Goal: Navigation & Orientation: Find specific page/section

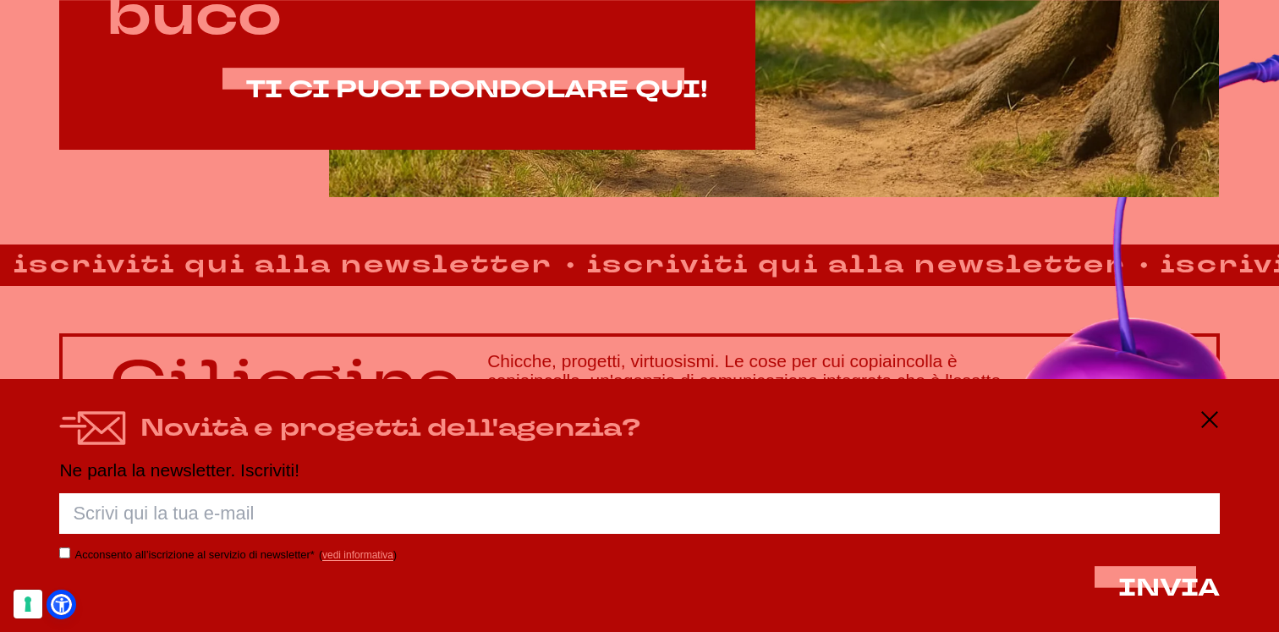
scroll to position [1149, 0]
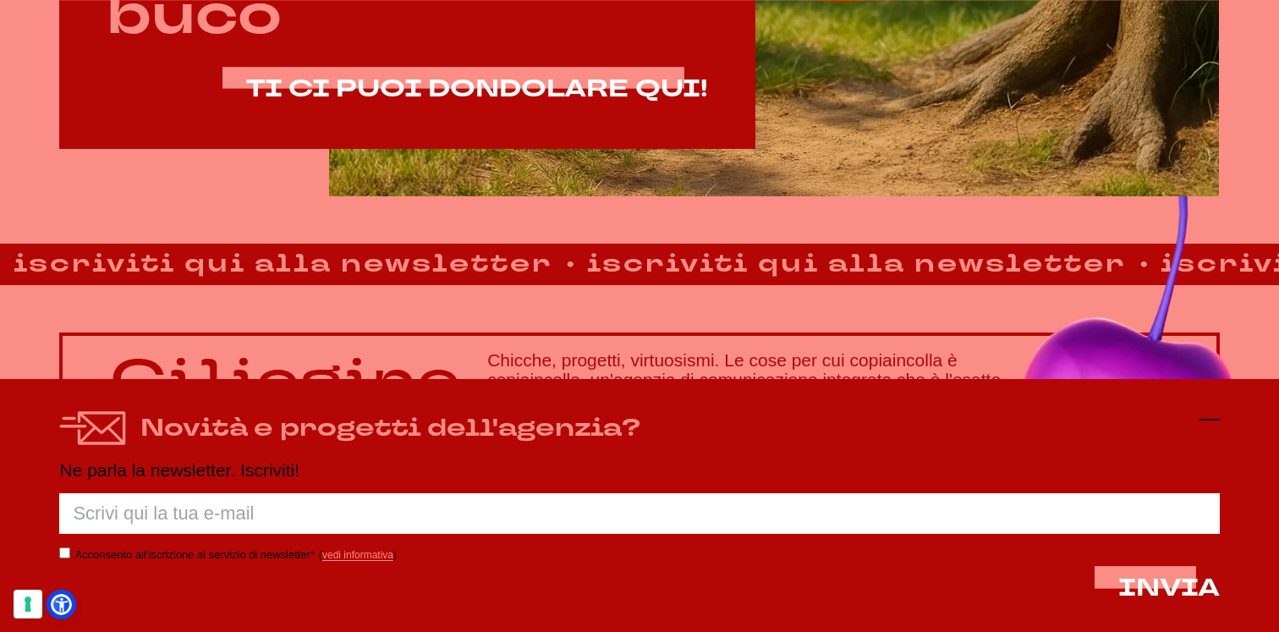
click at [1210, 418] on icon at bounding box center [1209, 419] width 20 height 20
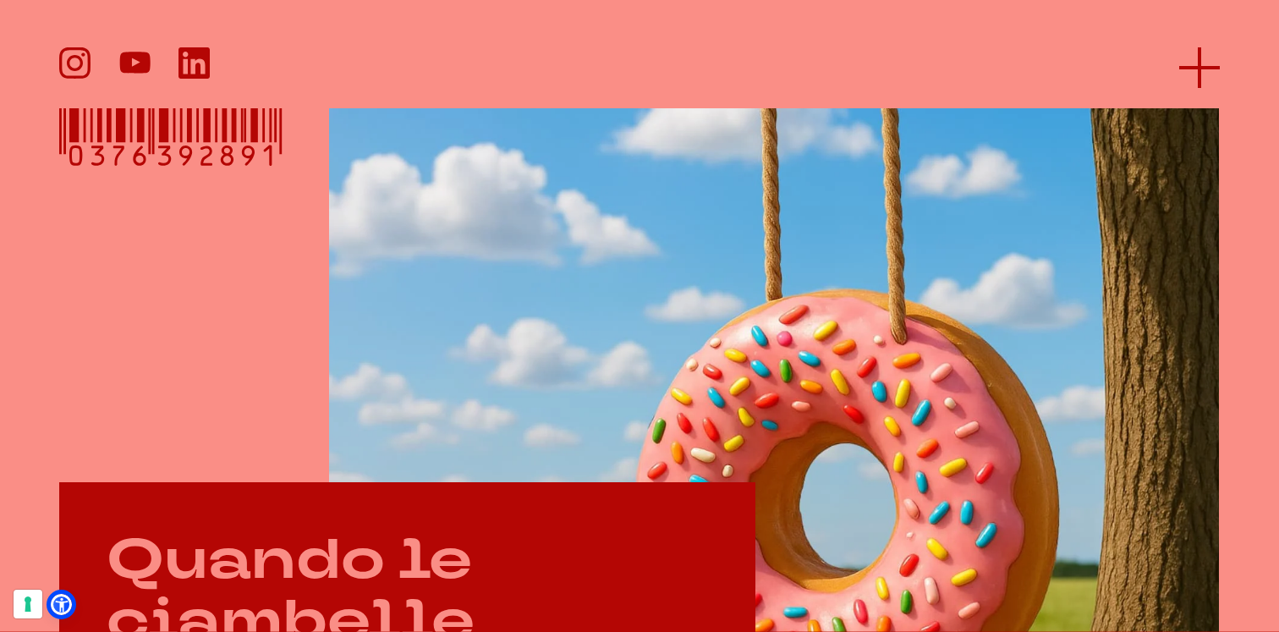
scroll to position [421, 0]
click at [1203, 68] on line at bounding box center [1199, 68] width 41 height 0
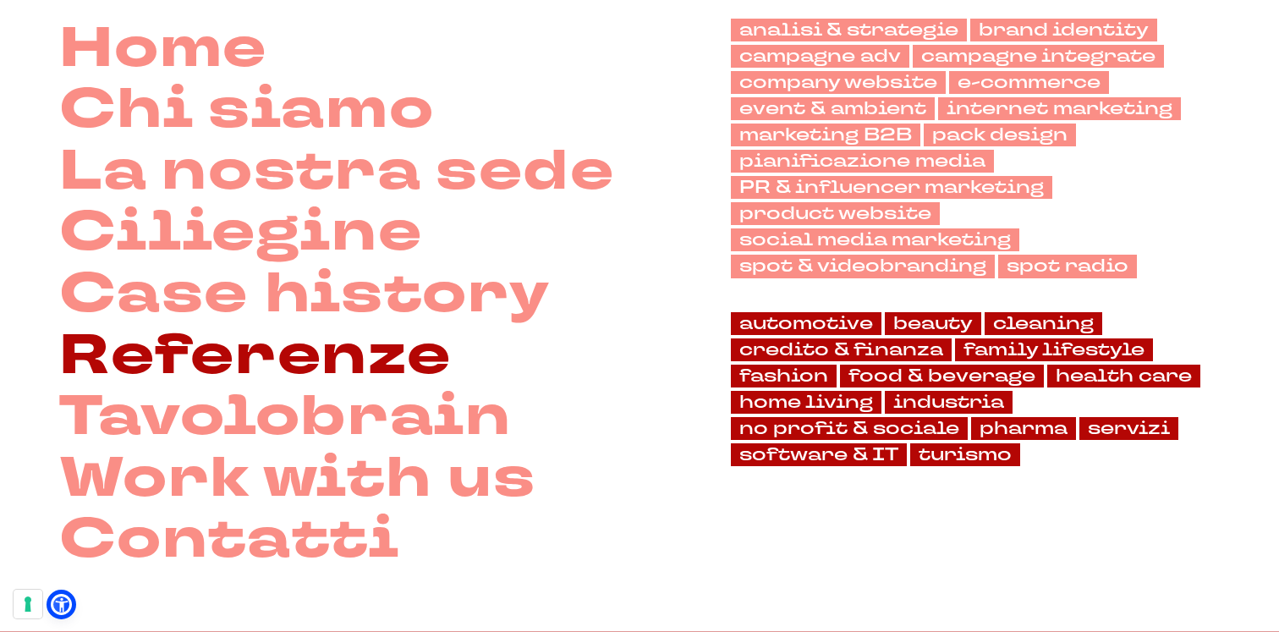
scroll to position [124, 0]
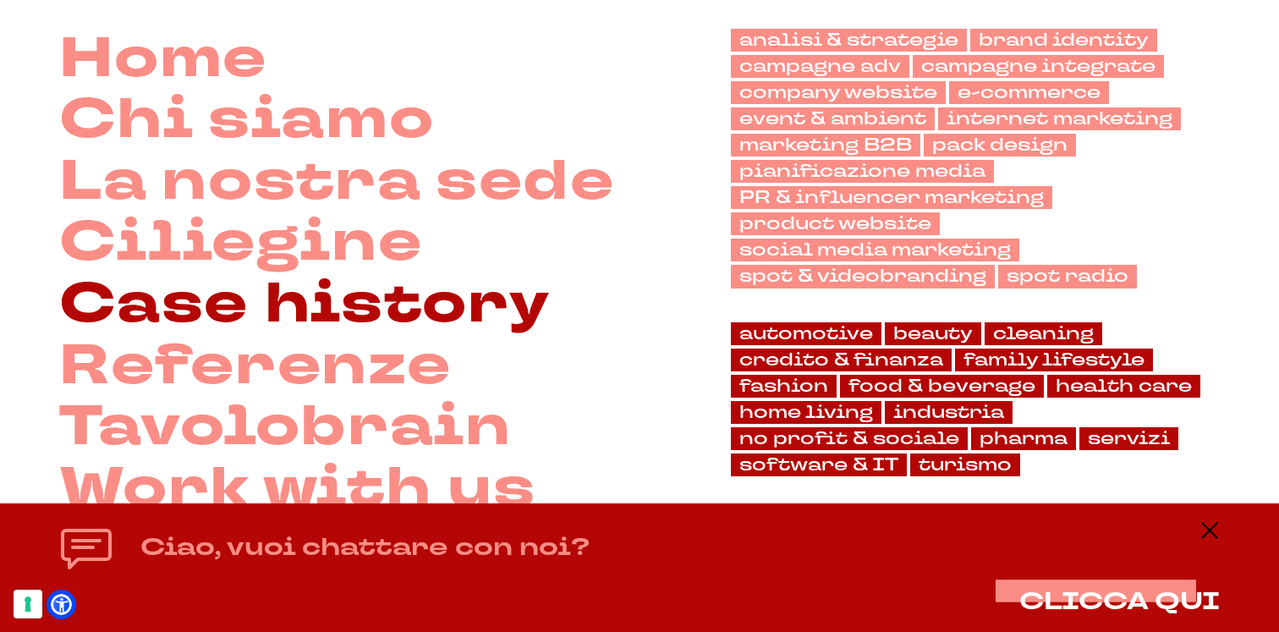
click at [373, 297] on link "Case history" at bounding box center [304, 305] width 490 height 62
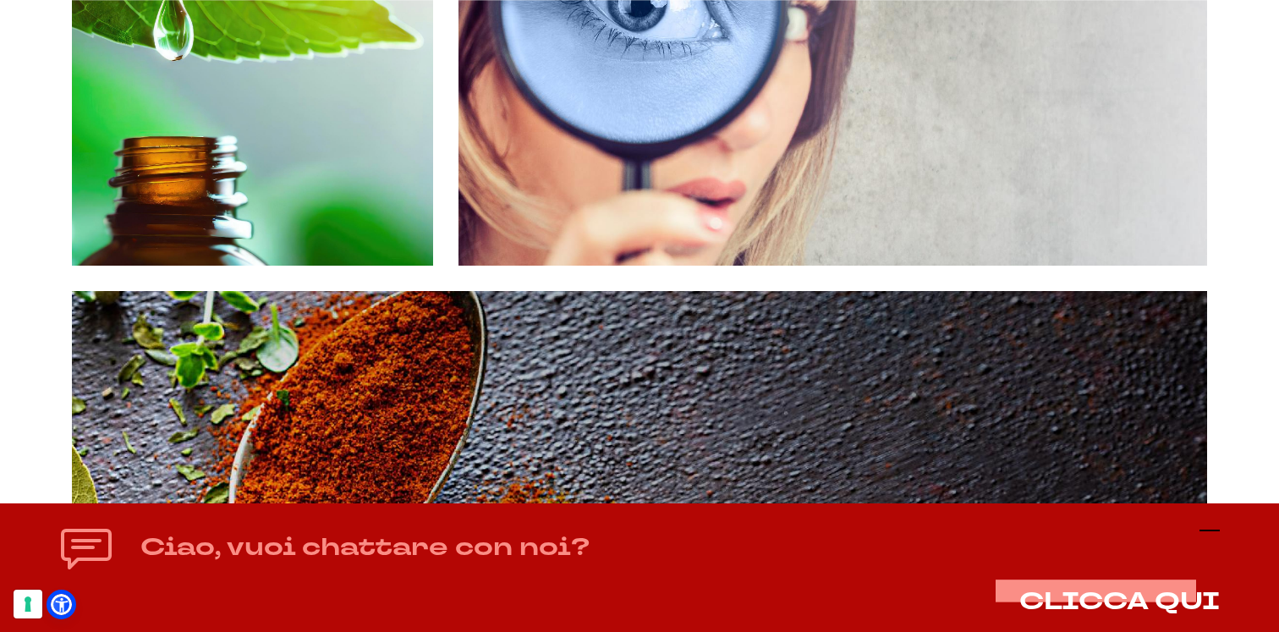
scroll to position [3417, 0]
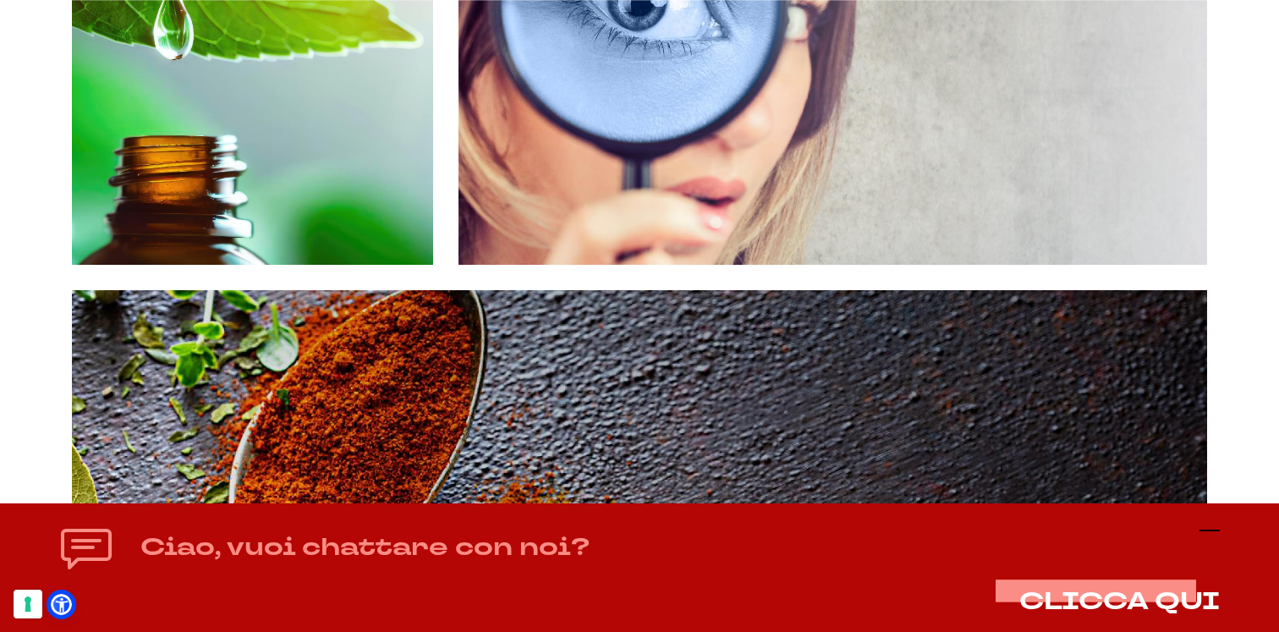
click at [1212, 529] on icon at bounding box center [1209, 530] width 20 height 20
